Goal: Use online tool/utility

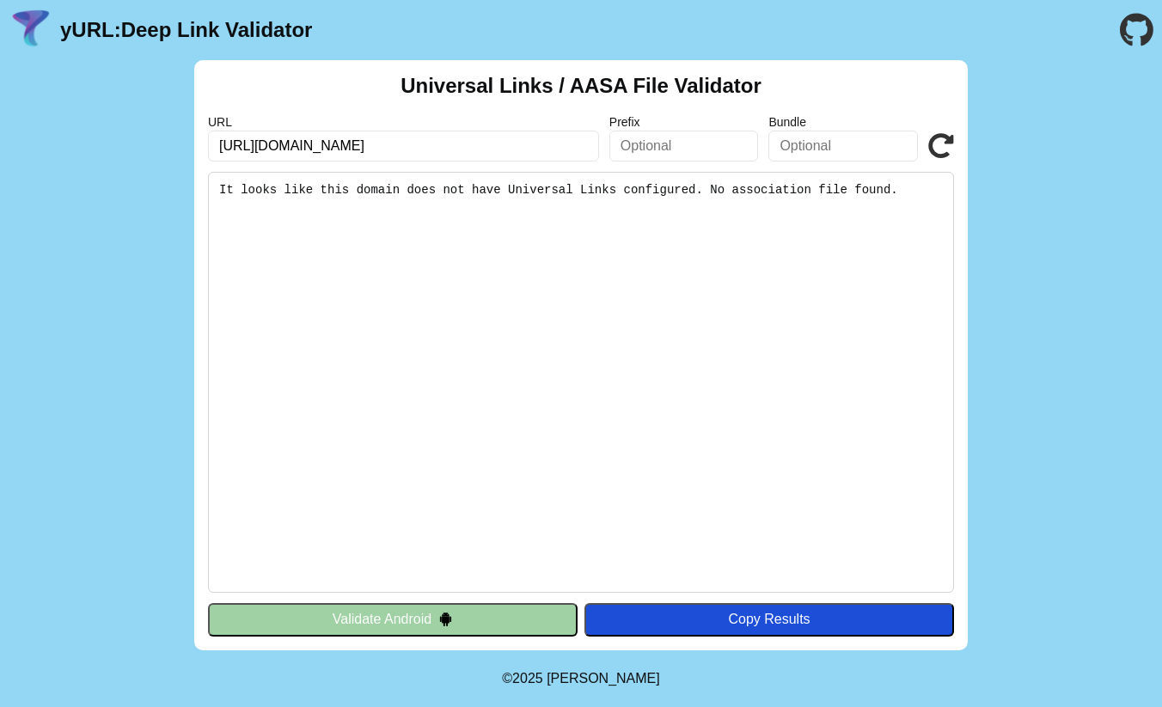
click at [481, 148] on input "https://www.raisin.com" at bounding box center [403, 146] width 391 height 31
type input "[URL][DOMAIN_NAME]"
click at [925, 140] on div "URL https://www.staging-raisin.com Prefix Bundle Validate" at bounding box center [581, 138] width 746 height 46
click at [936, 139] on icon at bounding box center [941, 146] width 26 height 26
